Goal: Transaction & Acquisition: Purchase product/service

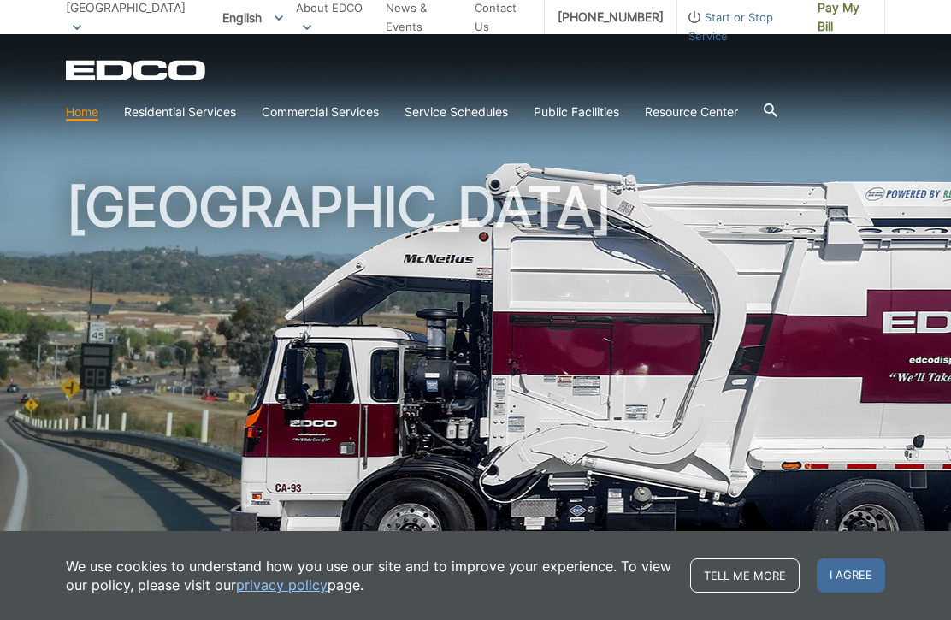
click at [848, 27] on link "Pay My Bill" at bounding box center [845, 17] width 80 height 34
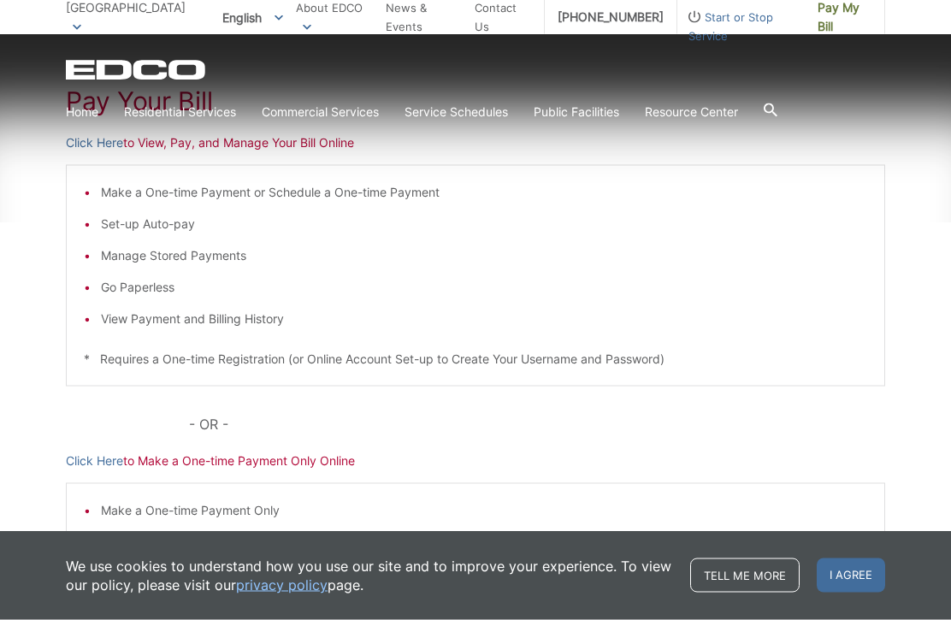
scroll to position [305, 0]
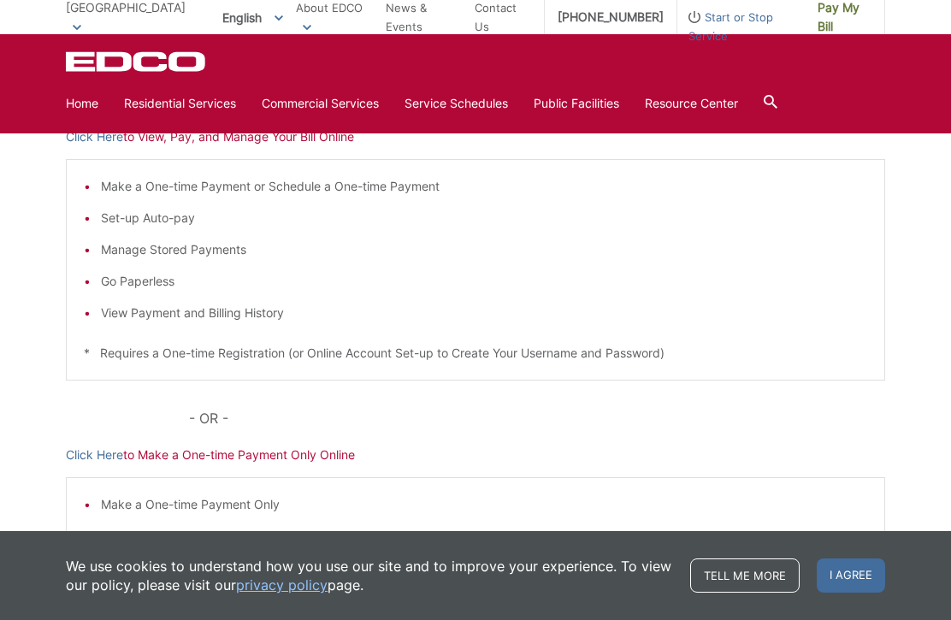
click at [253, 306] on li "View Payment and Billing History" at bounding box center [484, 313] width 766 height 19
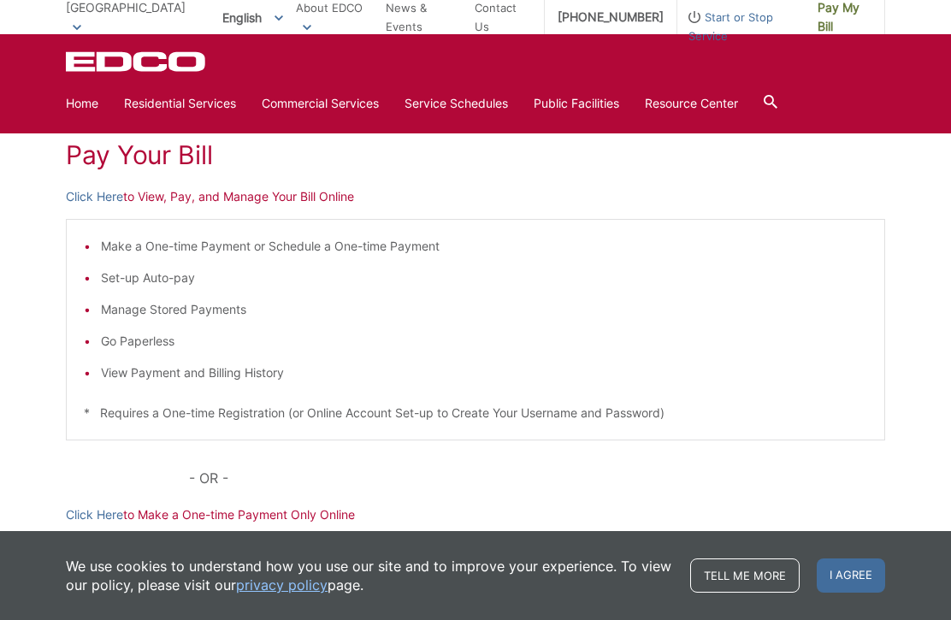
scroll to position [170, 0]
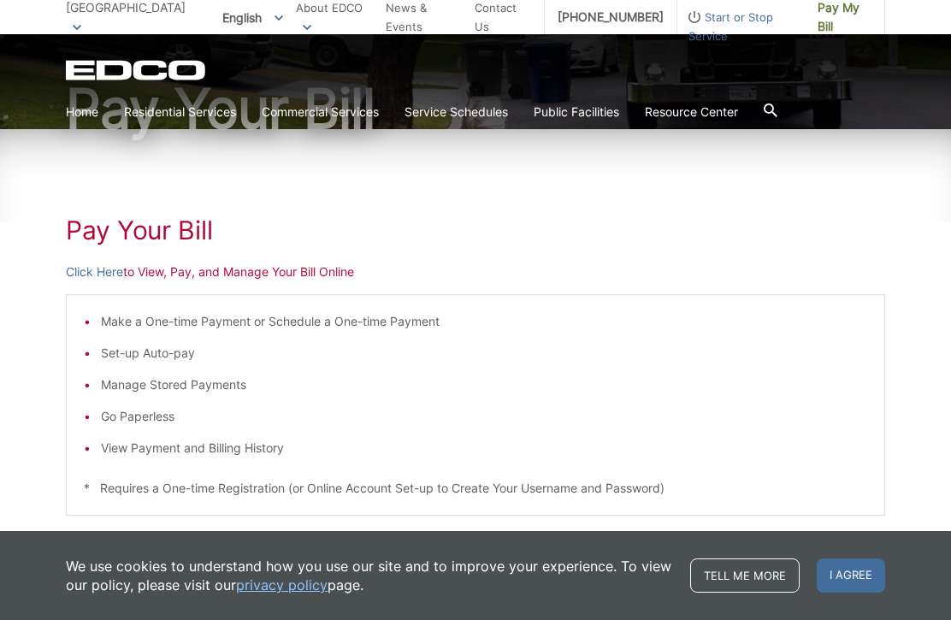
click at [313, 262] on div "Pay Your Bill Click Here to View, Pay, and Manage Your Bill Online Make a One-t…" at bounding box center [475, 473] width 819 height 689
click at [80, 265] on link "Click Here" at bounding box center [94, 272] width 57 height 19
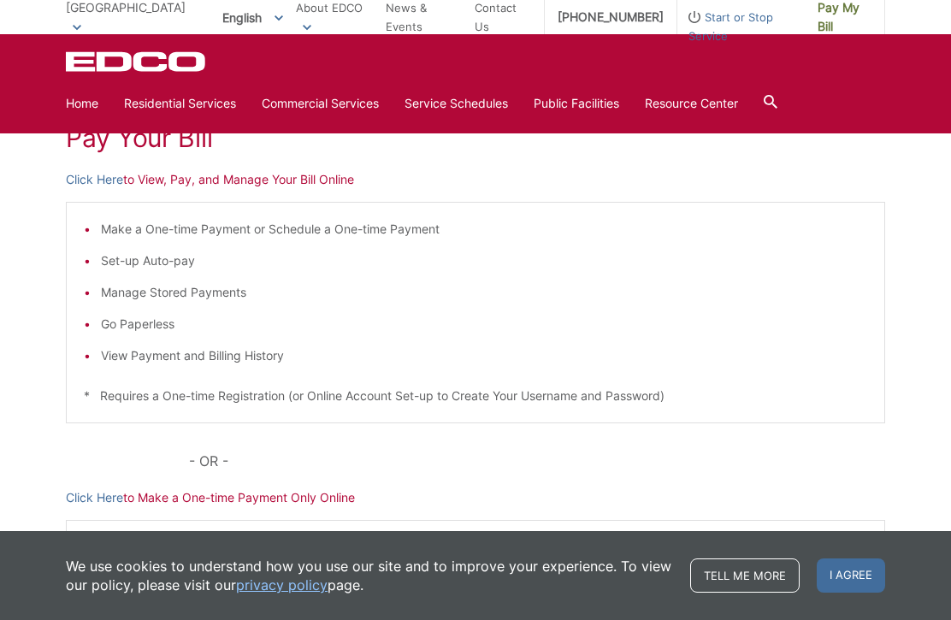
scroll to position [264, 0]
click at [753, 593] on link "Tell me more" at bounding box center [744, 575] width 109 height 34
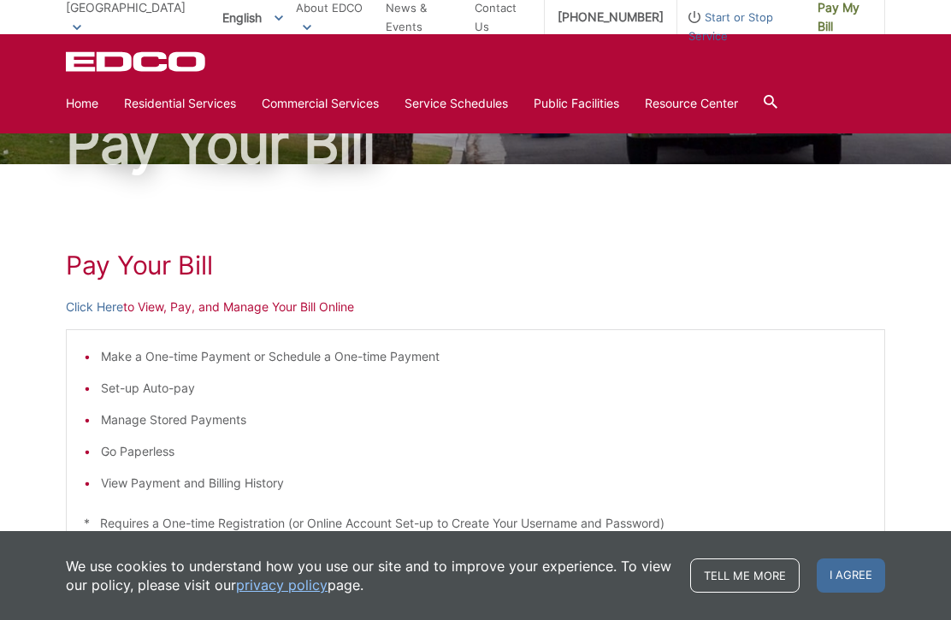
scroll to position [0, 0]
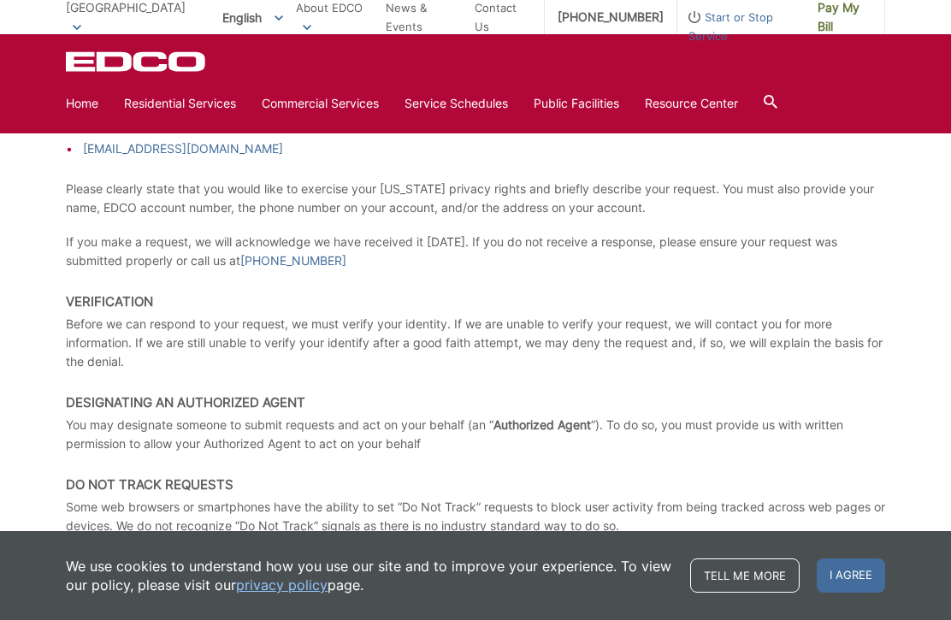
scroll to position [2815, 0]
click at [271, 594] on link "privacy policy" at bounding box center [281, 584] width 91 height 19
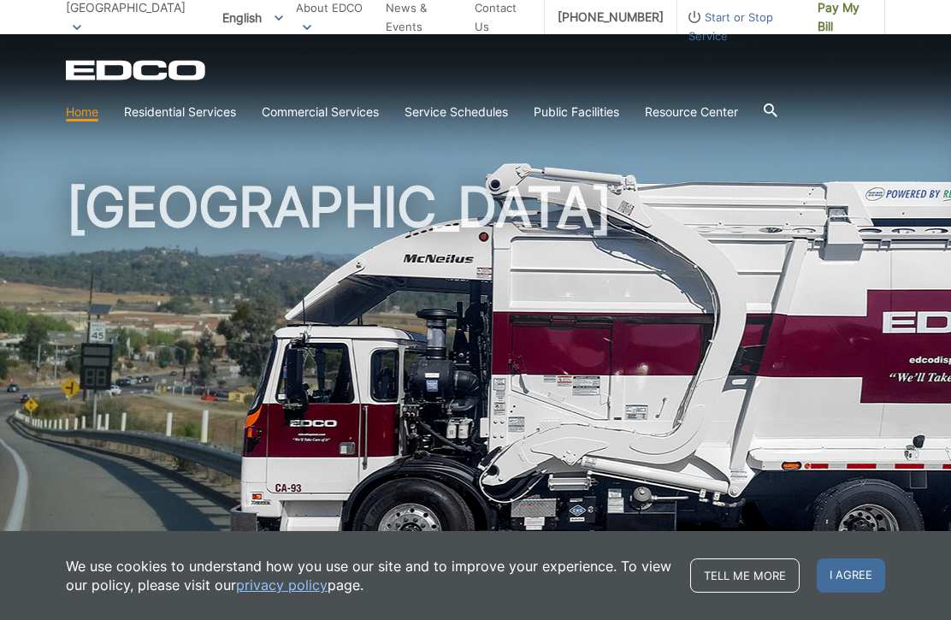
click at [887, 101] on div "EDCO Logo Home Residential Services Curbside Pickup Recycling Organic Recycling…" at bounding box center [475, 81] width 951 height 94
click at [850, 21] on span "Pay My Bill" at bounding box center [844, 17] width 54 height 38
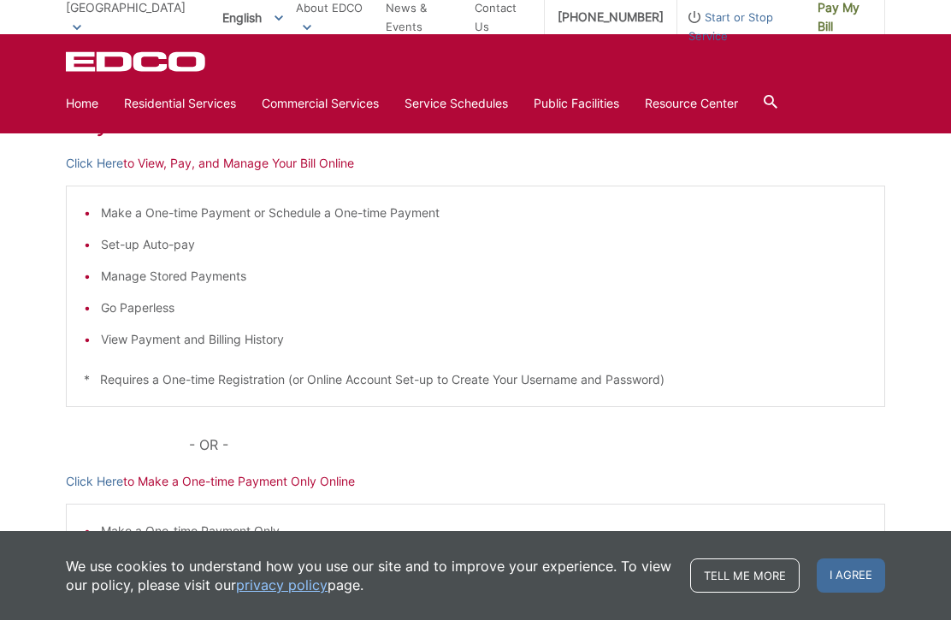
scroll to position [280, 0]
click at [84, 164] on link "Click Here" at bounding box center [94, 162] width 57 height 19
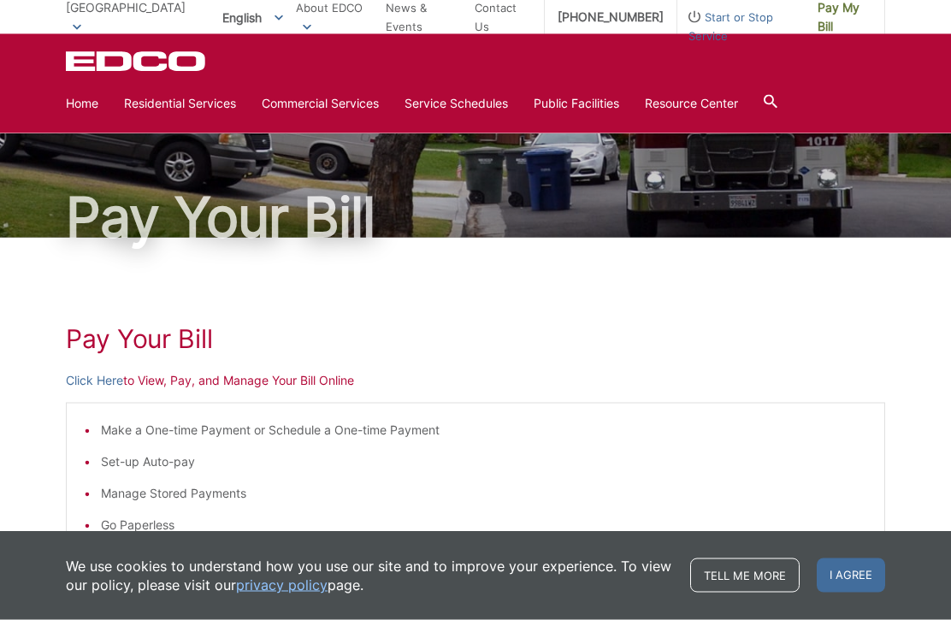
scroll to position [0, 0]
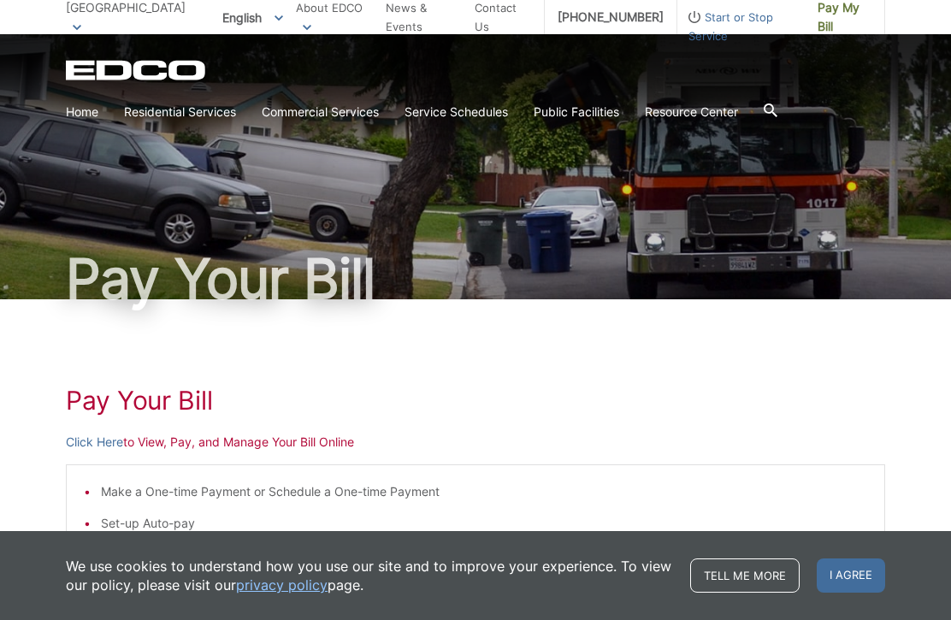
click at [86, 109] on link "Home" at bounding box center [82, 112] width 32 height 19
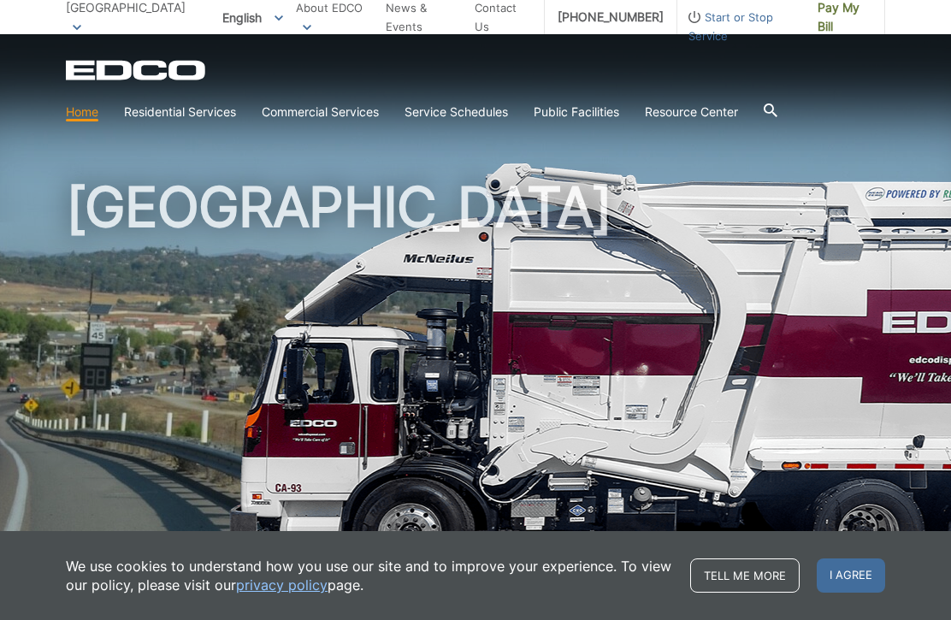
click at [0, 0] on link "Bulky Item Pickup" at bounding box center [0, 0] width 0 height 0
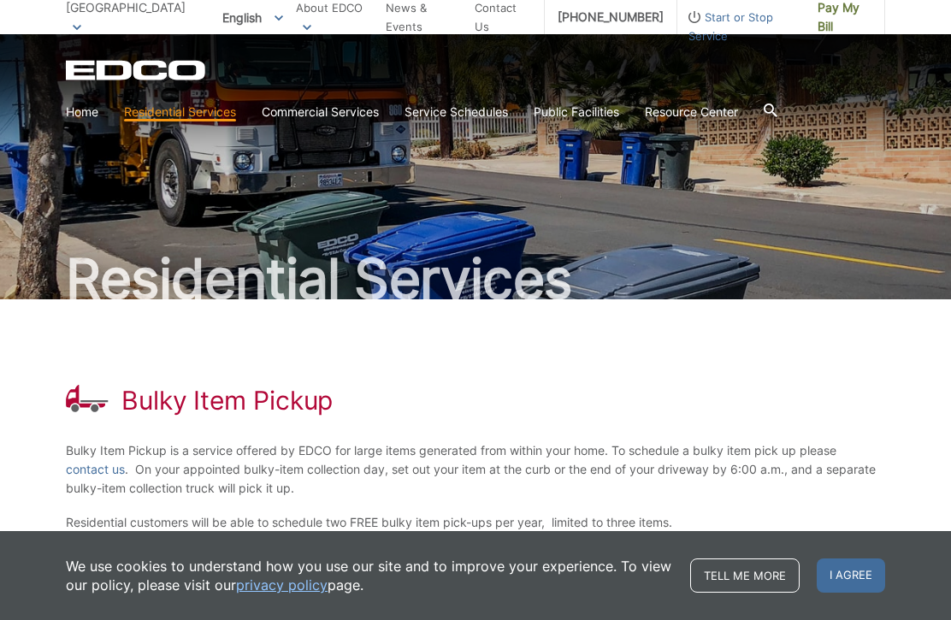
click at [0, 0] on link "Residential Diversion Calculator" at bounding box center [0, 0] width 0 height 0
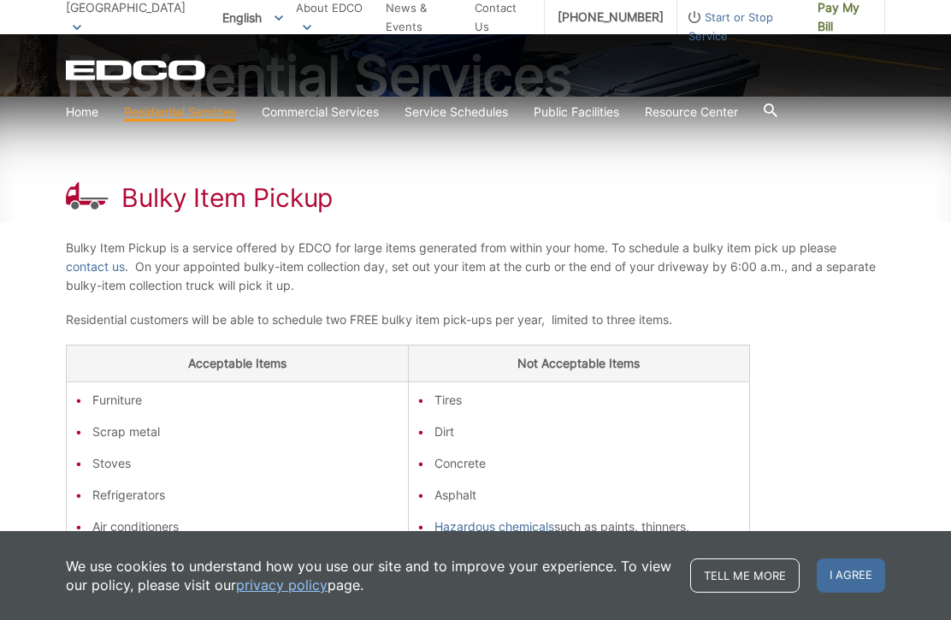
scroll to position [210, 0]
